Goal: Information Seeking & Learning: Find specific fact

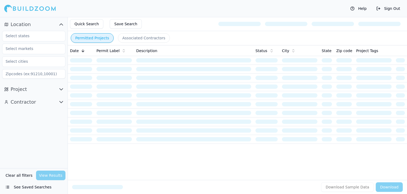
click at [60, 89] on icon "button" at bounding box center [61, 89] width 3 height 2
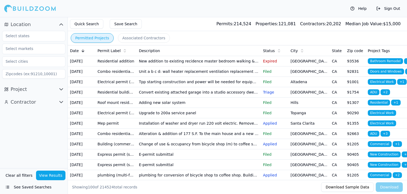
click at [59, 89] on icon "button" at bounding box center [61, 89] width 6 height 6
click at [58, 24] on icon "button" at bounding box center [61, 24] width 6 height 6
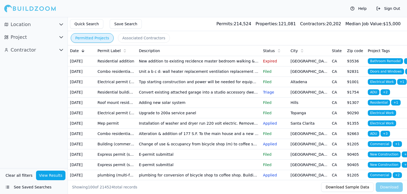
click at [58, 24] on icon "button" at bounding box center [61, 24] width 6 height 6
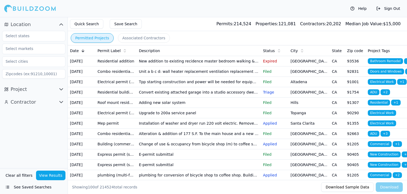
click at [83, 62] on td "[DATE]" at bounding box center [82, 61] width 28 height 10
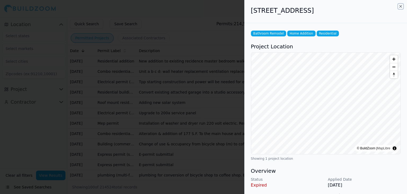
click at [402, 7] on icon "button" at bounding box center [401, 6] width 4 height 4
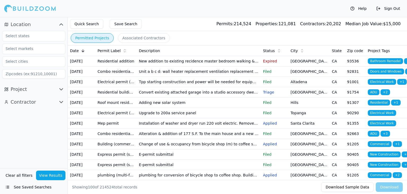
click at [87, 61] on td "[DATE]" at bounding box center [82, 61] width 28 height 10
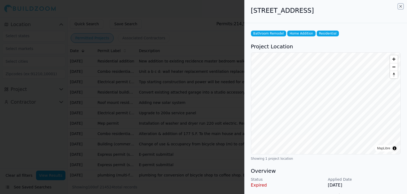
click at [400, 6] on icon "button" at bounding box center [401, 6] width 4 height 4
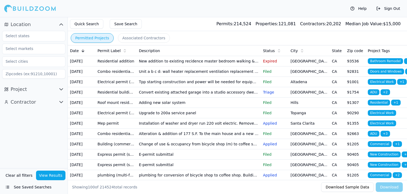
click at [50, 89] on button "Project" at bounding box center [33, 89] width 63 height 8
click at [113, 77] on td "Combo residential – building – alteration (includes meps)" at bounding box center [115, 71] width 41 height 10
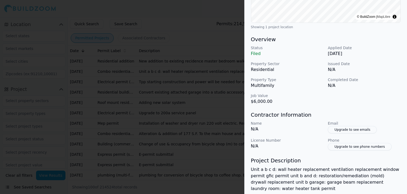
scroll to position [133, 0]
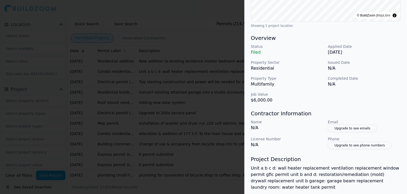
click at [198, 21] on div at bounding box center [203, 97] width 407 height 194
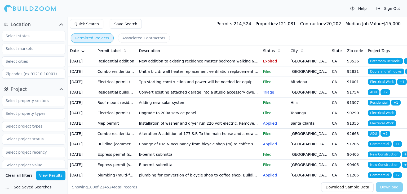
scroll to position [42, 0]
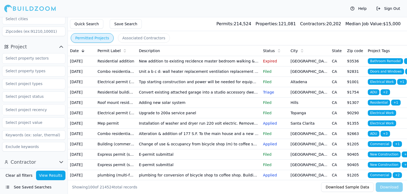
click at [60, 161] on icon "button" at bounding box center [61, 162] width 3 height 2
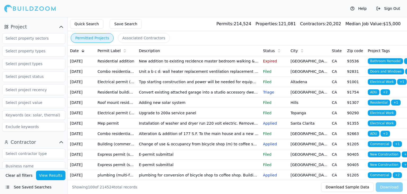
scroll to position [74, 0]
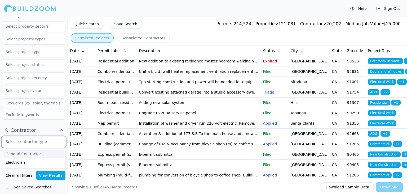
click at [32, 141] on input "text" at bounding box center [30, 142] width 56 height 10
click at [29, 152] on div "General Contractor" at bounding box center [33, 153] width 61 height 8
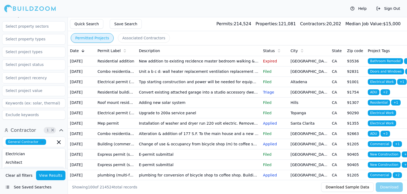
click at [50, 177] on button "View Results" at bounding box center [51, 175] width 30 height 10
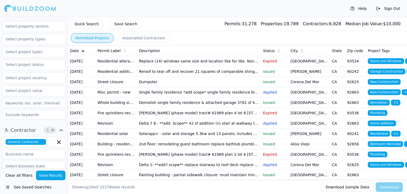
click at [109, 64] on td "Residential alteration" at bounding box center [115, 61] width 41 height 10
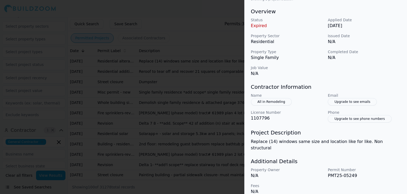
scroll to position [160, 0]
click at [345, 102] on button "Upgrade to see emails" at bounding box center [352, 100] width 49 height 7
click at [344, 101] on button "Upgrade to see emails" at bounding box center [352, 100] width 49 height 7
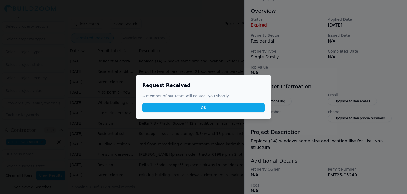
click at [217, 107] on button "OK" at bounding box center [203, 108] width 122 height 10
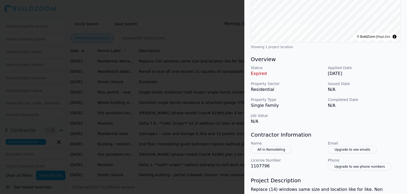
scroll to position [107, 0]
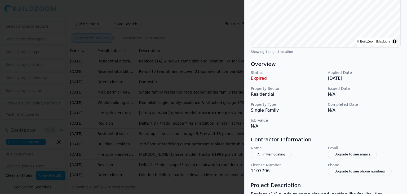
click at [219, 14] on div at bounding box center [203, 97] width 407 height 194
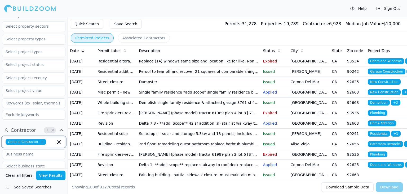
click at [60, 142] on icon "button" at bounding box center [59, 142] width 6 height 6
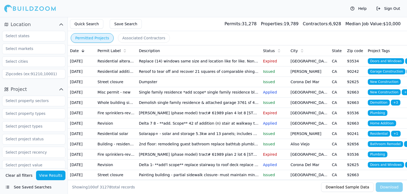
click at [51, 24] on button "Location" at bounding box center [33, 24] width 63 height 8
click at [58, 36] on icon "button" at bounding box center [61, 37] width 6 height 6
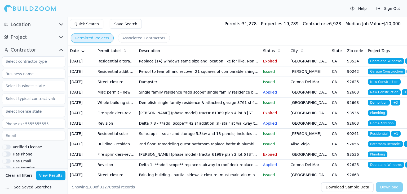
click at [59, 52] on icon "button" at bounding box center [61, 50] width 6 height 6
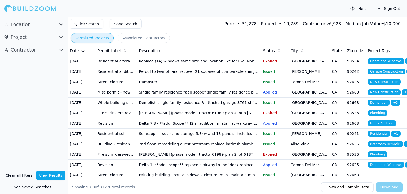
click at [59, 52] on icon "button" at bounding box center [61, 50] width 6 height 6
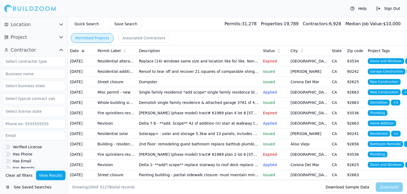
click at [59, 52] on icon "button" at bounding box center [61, 50] width 6 height 6
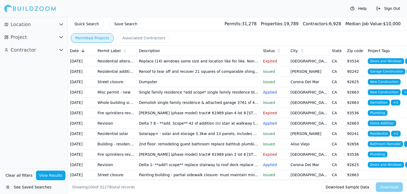
click at [19, 174] on button "Clear all filters" at bounding box center [19, 175] width 30 height 10
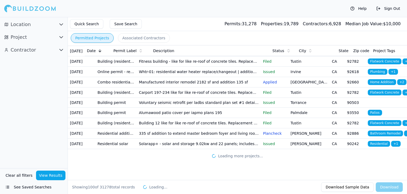
scroll to position [1316, 0]
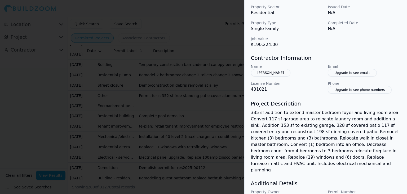
scroll to position [211, 0]
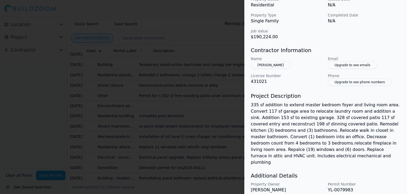
click at [48, 92] on div at bounding box center [203, 97] width 407 height 194
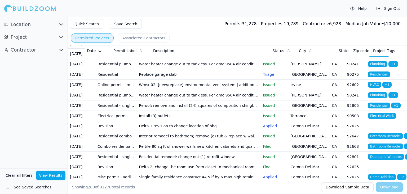
scroll to position [1581, 0]
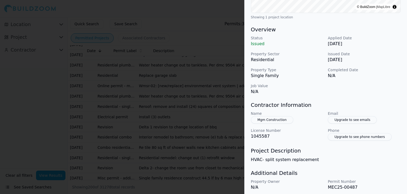
scroll to position [159, 0]
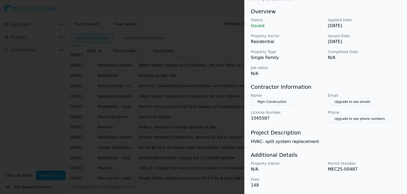
click at [281, 102] on button "Mgm Construction" at bounding box center [272, 101] width 42 height 7
